Goal: Transaction & Acquisition: Download file/media

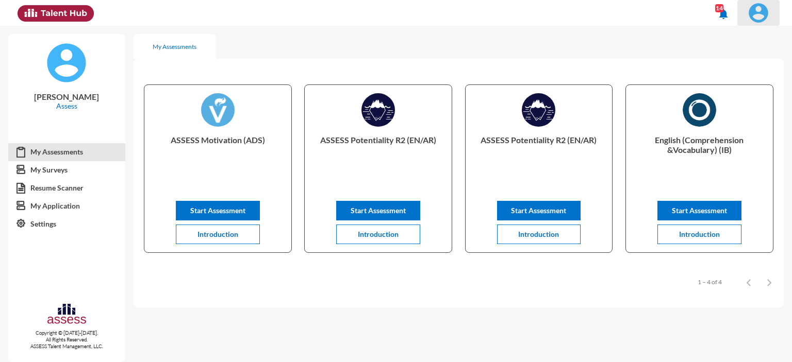
click at [754, 12] on img at bounding box center [758, 13] width 21 height 21
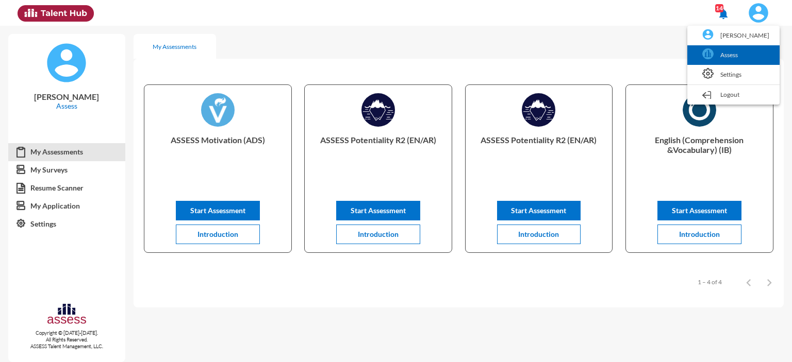
click at [733, 49] on link "Assess" at bounding box center [733, 55] width 82 height 20
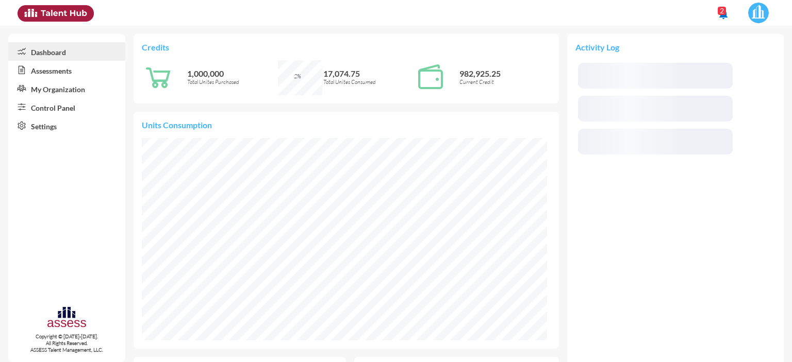
scroll to position [93, 186]
click at [55, 112] on link "Control Panel" at bounding box center [66, 107] width 117 height 19
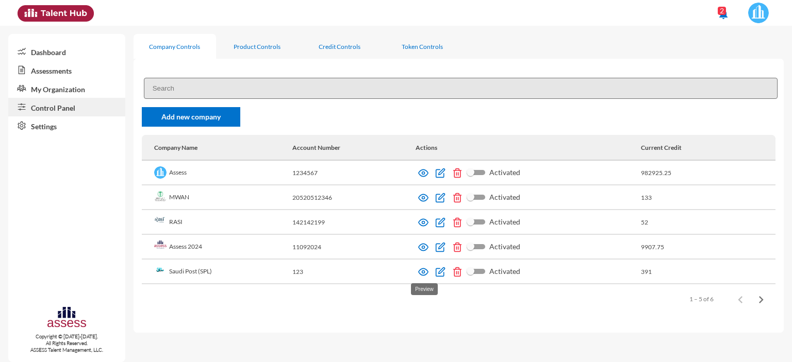
click at [422, 276] on img at bounding box center [423, 272] width 10 height 10
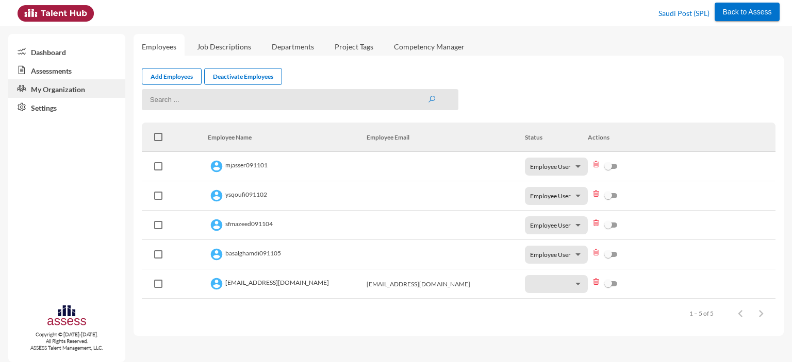
click at [50, 71] on link "Assessments" at bounding box center [66, 70] width 117 height 19
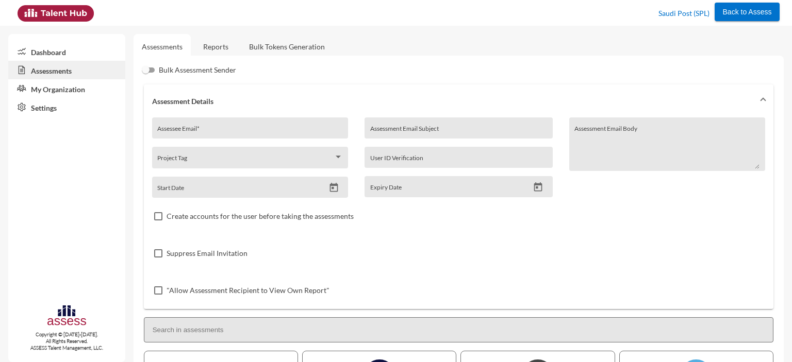
click at [207, 51] on link "Reports" at bounding box center [216, 46] width 42 height 25
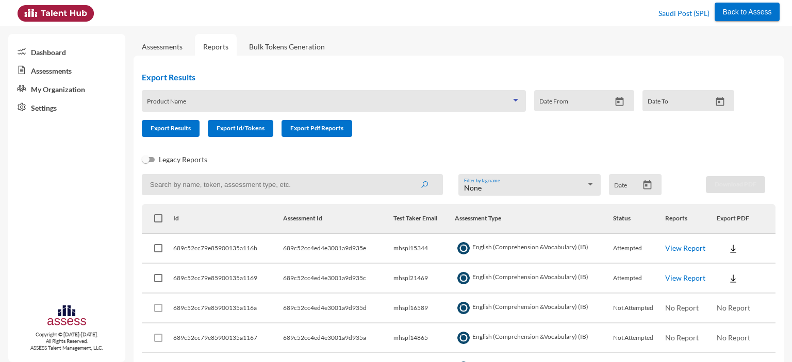
click at [247, 101] on span at bounding box center [329, 105] width 364 height 8
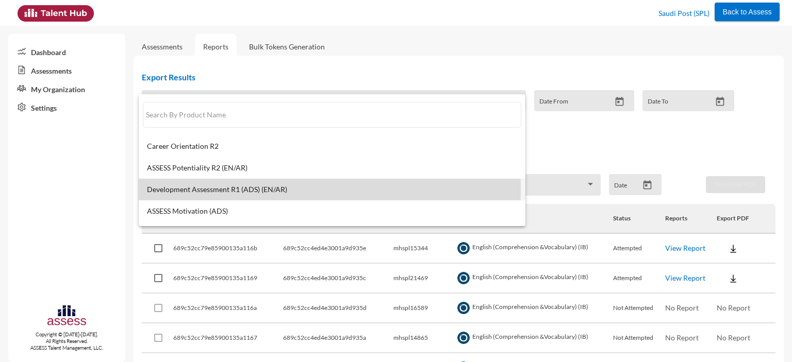
click at [241, 191] on span "Development Assessment R1 (ADS) (EN/AR)" at bounding box center [332, 190] width 370 height 8
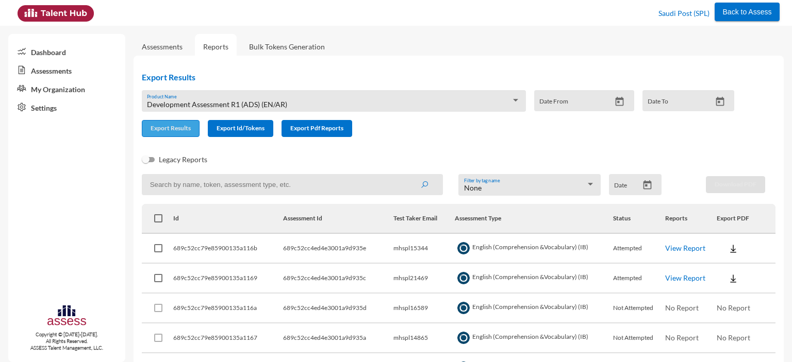
click at [173, 129] on span "Export Results" at bounding box center [171, 128] width 40 height 8
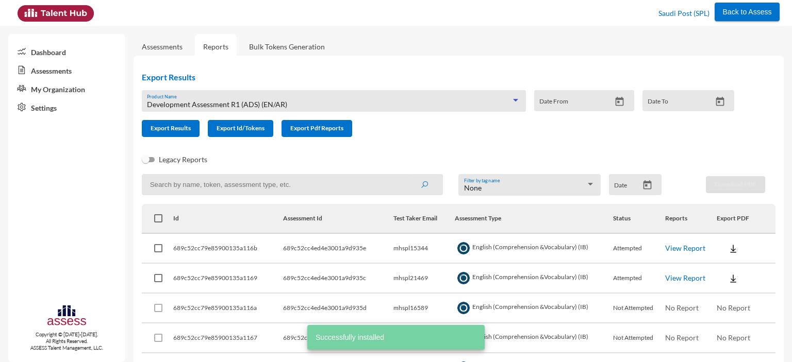
click at [298, 102] on div "Development Assessment R1 (ADS) (EN/AR)" at bounding box center [329, 105] width 364 height 8
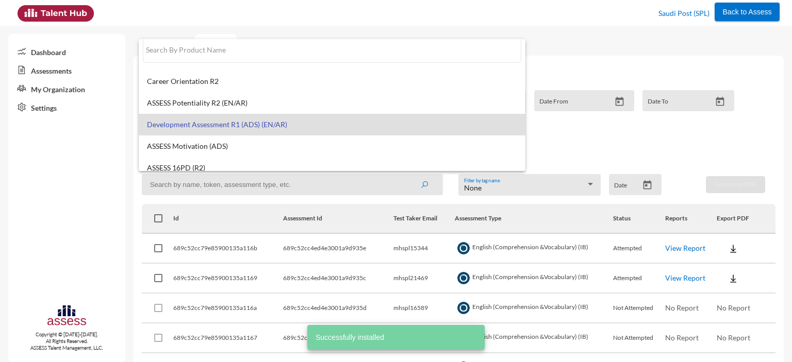
scroll to position [8, 0]
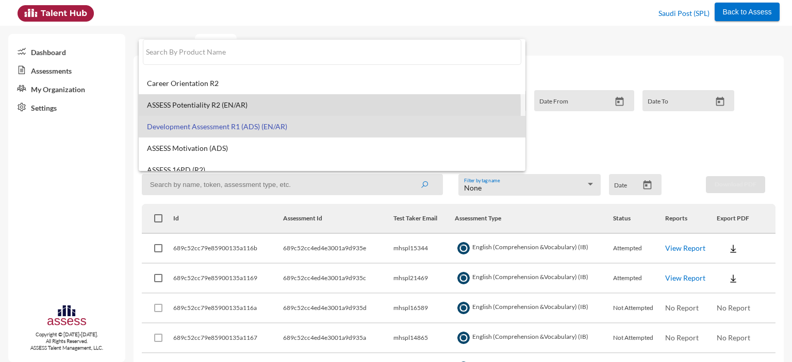
click at [226, 107] on span "ASSESS Potentiality R2 (EN/AR)" at bounding box center [332, 105] width 370 height 8
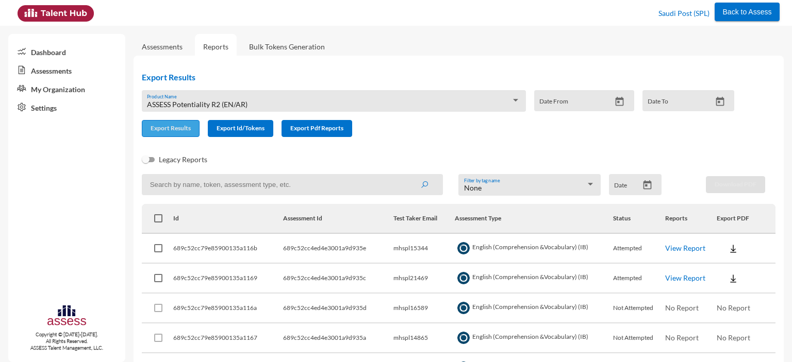
click at [179, 129] on span "Export Results" at bounding box center [171, 128] width 40 height 8
click at [167, 129] on span "Export Results" at bounding box center [171, 128] width 40 height 8
